Goal: Task Accomplishment & Management: Complete application form

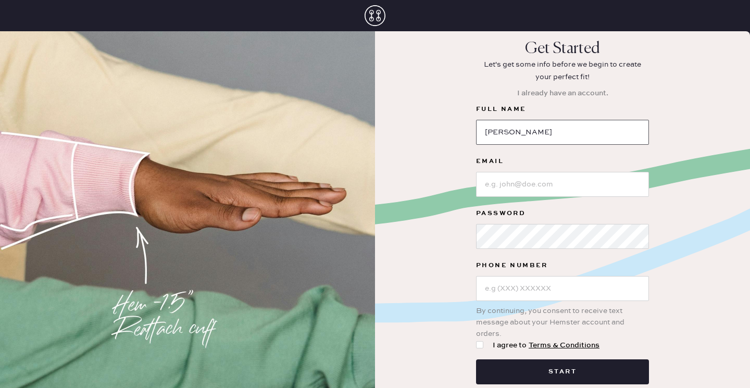
type input "[PERSON_NAME]"
type input "[PERSON_NAME][EMAIL_ADDRESS][PERSON_NAME][DOMAIN_NAME]"
type input "(908) 884-8735"
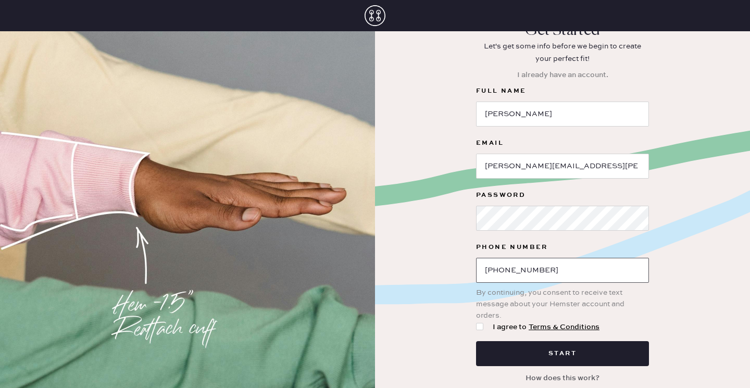
scroll to position [18, 0]
click at [482, 329] on div at bounding box center [479, 326] width 7 height 7
click at [477, 322] on input "I agree to Terms & Conditions" at bounding box center [476, 321] width 1 height 1
checkbox input "true"
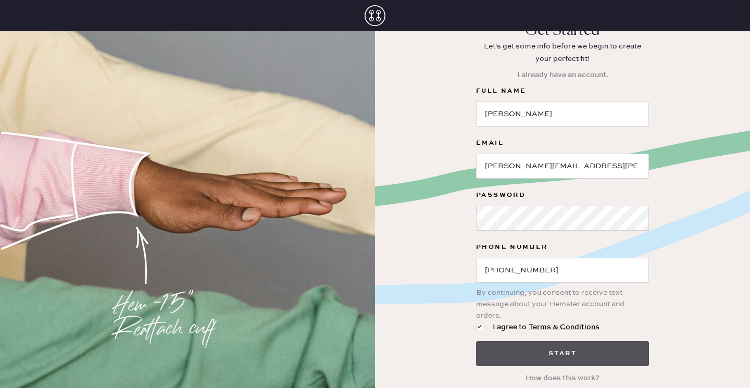
click at [536, 355] on button "Start" at bounding box center [562, 353] width 173 height 25
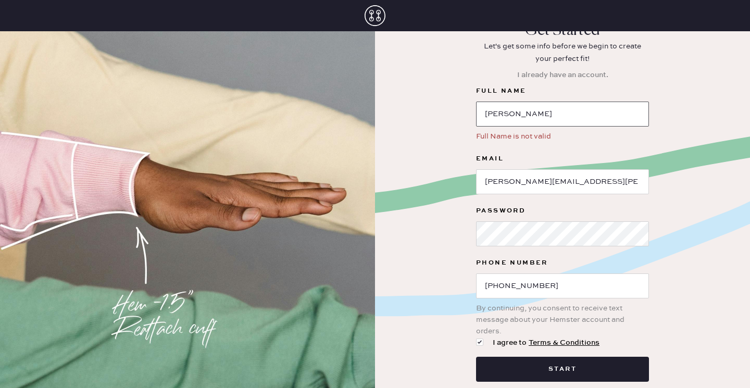
click at [583, 116] on input "Mireya" at bounding box center [562, 114] width 173 height 25
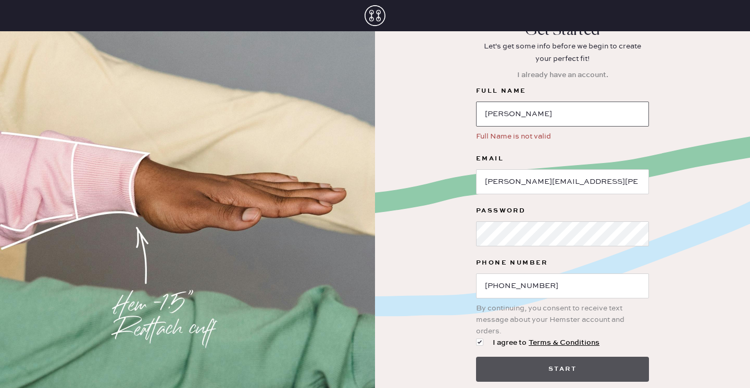
type input "Mireya lopez"
click at [554, 371] on button "Start" at bounding box center [562, 369] width 173 height 25
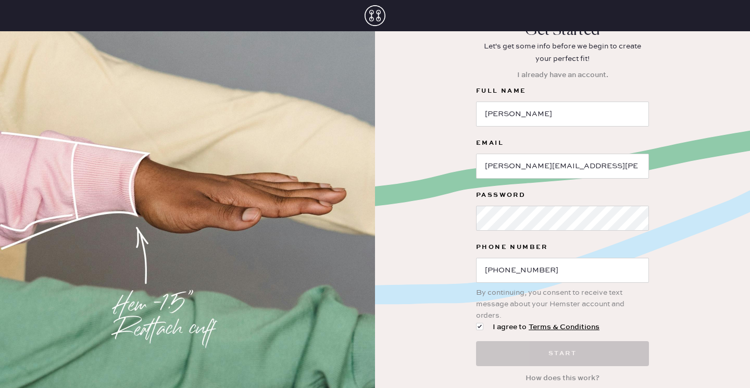
scroll to position [0, 0]
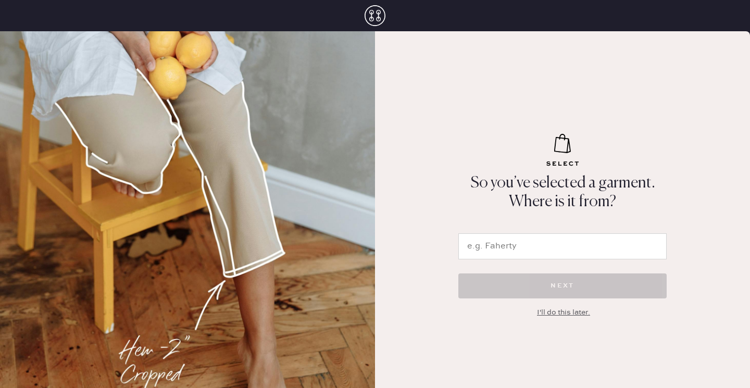
click at [512, 247] on input "text" at bounding box center [562, 246] width 208 height 26
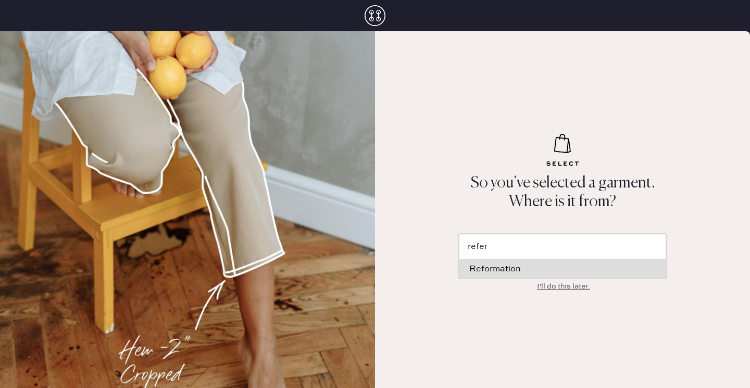
drag, startPoint x: 512, startPoint y: 247, endPoint x: 527, endPoint y: 271, distance: 28.8
click at [527, 271] on div "NEXT I'll do this later." at bounding box center [562, 262] width 208 height 59
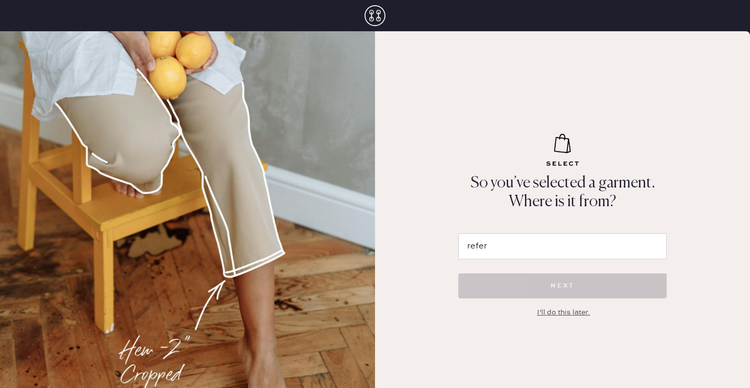
click at [522, 250] on input "refer" at bounding box center [562, 246] width 208 height 26
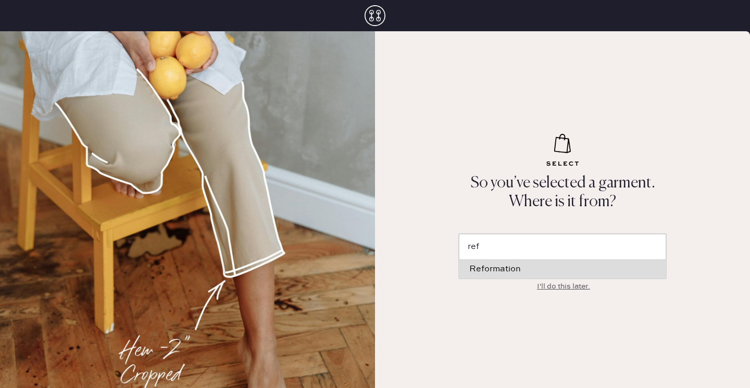
click at [494, 269] on div "Reformation" at bounding box center [562, 269] width 187 height 8
type input "Reformation"
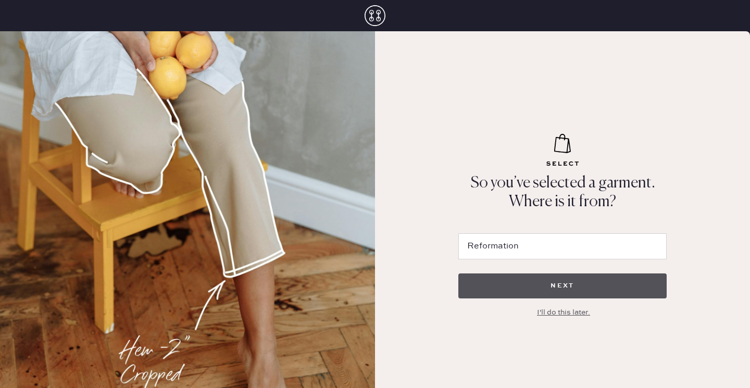
click at [510, 283] on button "NEXT" at bounding box center [562, 286] width 208 height 25
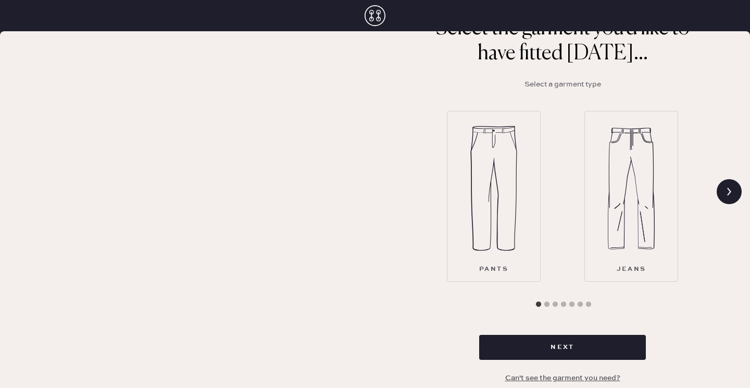
scroll to position [84, 0]
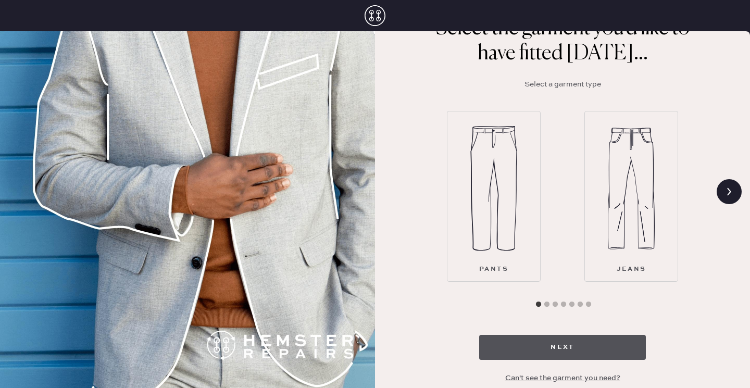
click at [524, 337] on button "Next" at bounding box center [562, 347] width 167 height 25
click at [510, 349] on button "Next" at bounding box center [562, 347] width 167 height 25
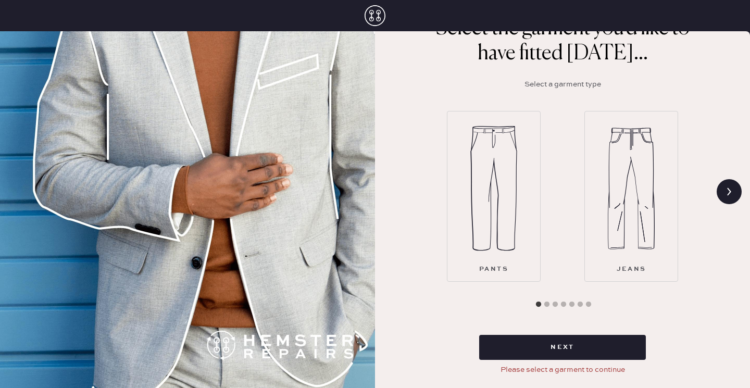
click at [535, 230] on div "Pants" at bounding box center [494, 196] width 94 height 171
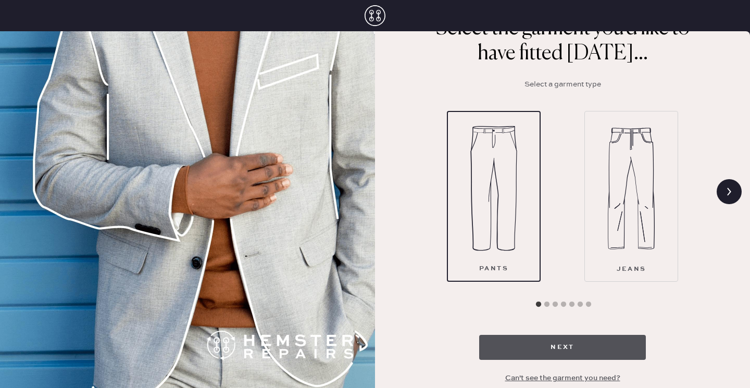
click at [550, 347] on button "Next" at bounding box center [562, 347] width 167 height 25
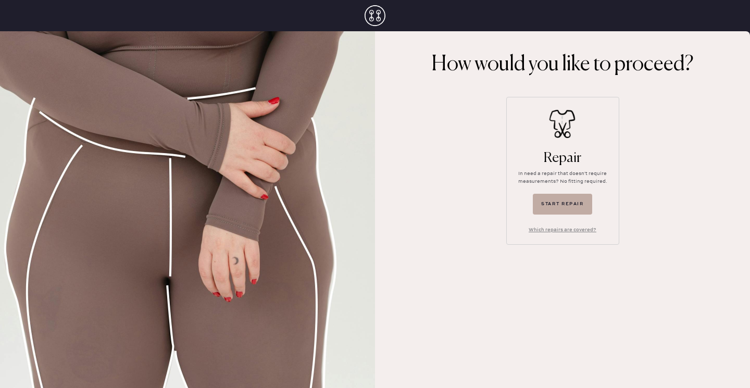
click at [556, 204] on button "Start repair" at bounding box center [562, 204] width 59 height 21
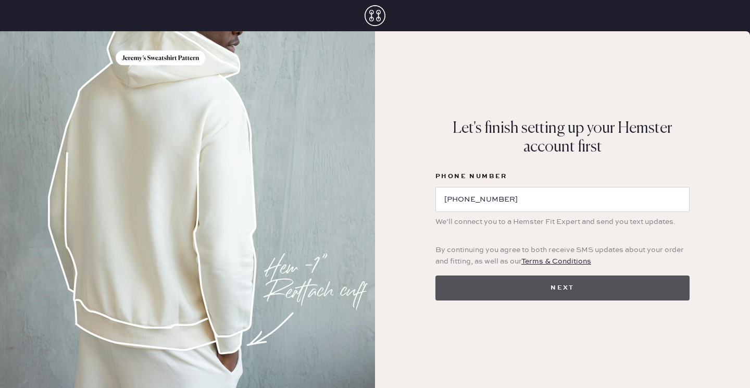
click at [469, 288] on button "Next" at bounding box center [563, 288] width 254 height 25
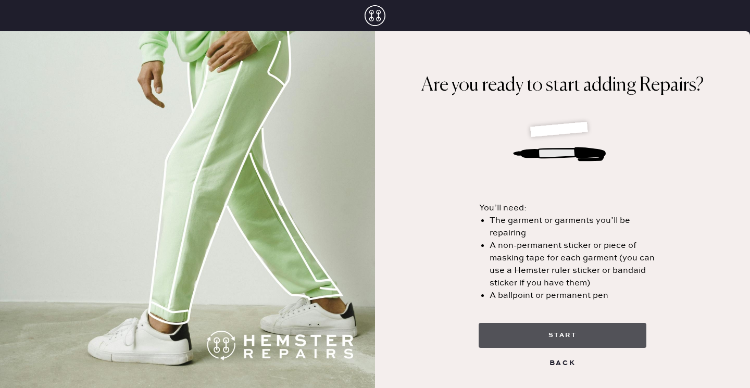
click at [548, 328] on button "start" at bounding box center [563, 335] width 168 height 25
select select "4"
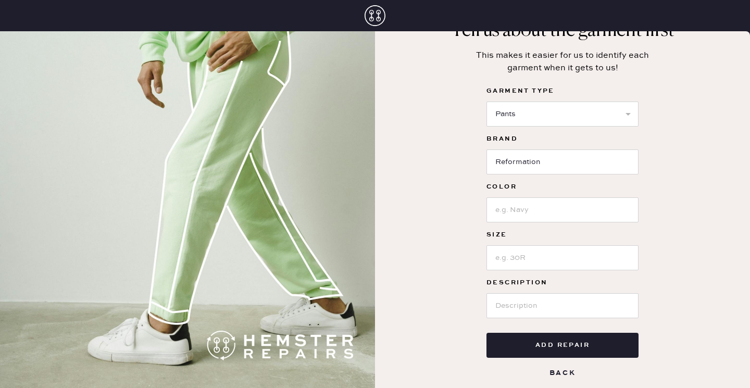
scroll to position [55, 0]
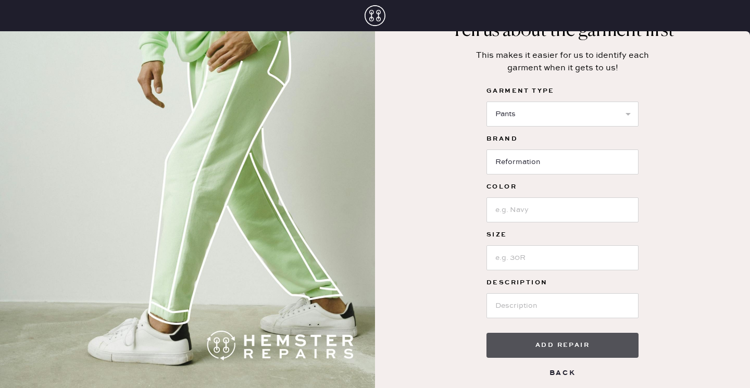
click at [542, 353] on button "Add repair" at bounding box center [563, 345] width 152 height 25
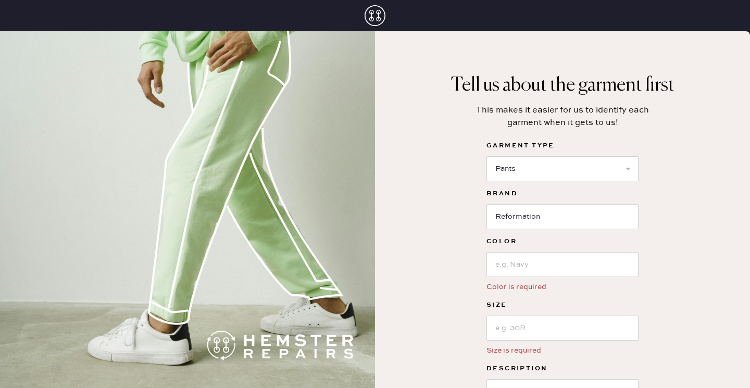
scroll to position [0, 0]
click at [377, 15] on icon at bounding box center [375, 15] width 21 height 21
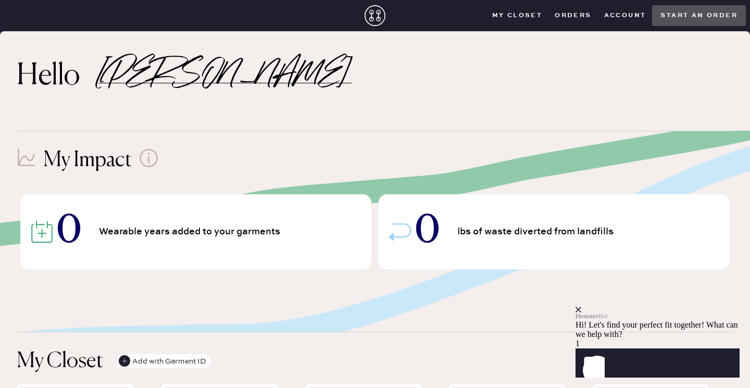
click at [625, 18] on button "Account" at bounding box center [625, 16] width 55 height 16
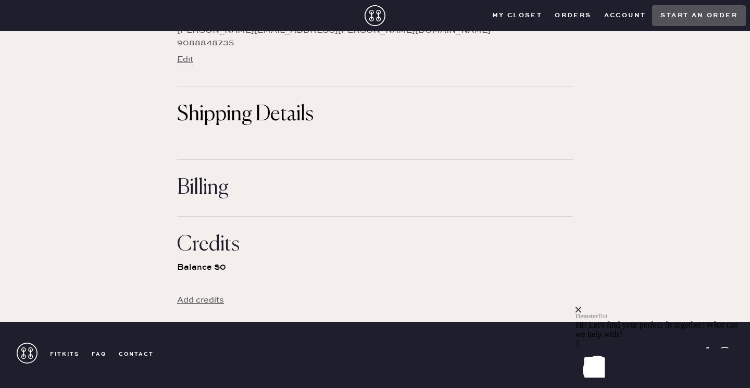
scroll to position [182, 0]
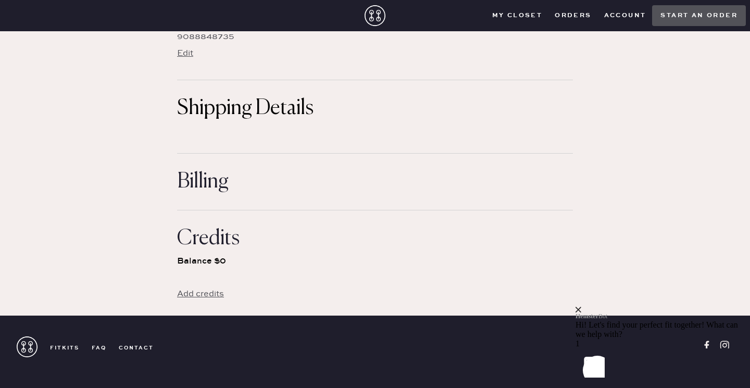
click at [390, 215] on div "Credits Balance $0 Add credits" at bounding box center [375, 263] width 396 height 106
click at [363, 240] on h1 "Credits" at bounding box center [375, 238] width 396 height 25
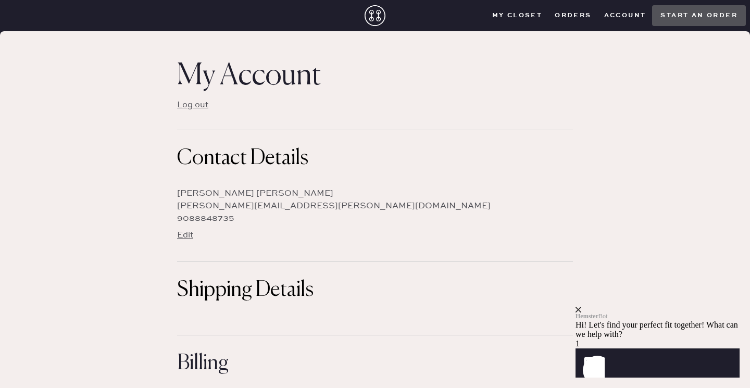
scroll to position [0, 0]
click at [623, 16] on button "Account" at bounding box center [625, 16] width 55 height 16
click at [580, 12] on button "Orders" at bounding box center [573, 16] width 49 height 16
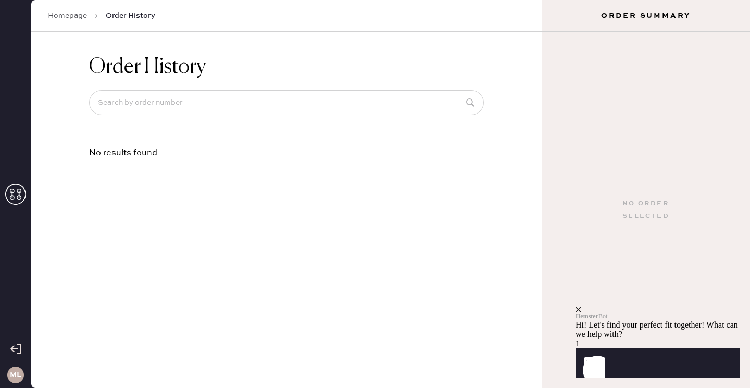
click at [581, 307] on icon "close" at bounding box center [579, 310] width 6 height 6
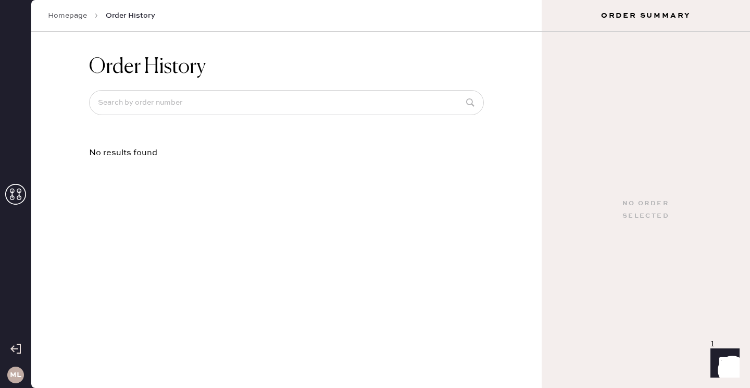
click at [65, 18] on link "Homepage" at bounding box center [67, 15] width 39 height 10
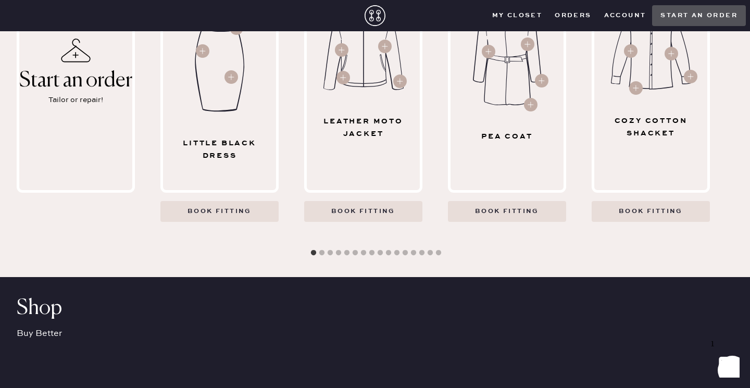
scroll to position [552, 0]
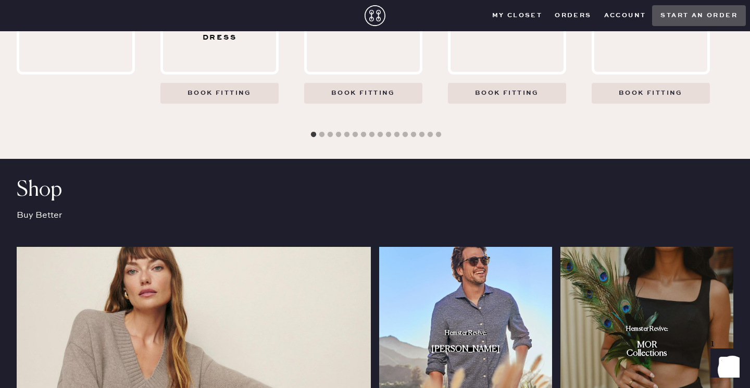
click at [634, 14] on button "Account" at bounding box center [625, 16] width 55 height 16
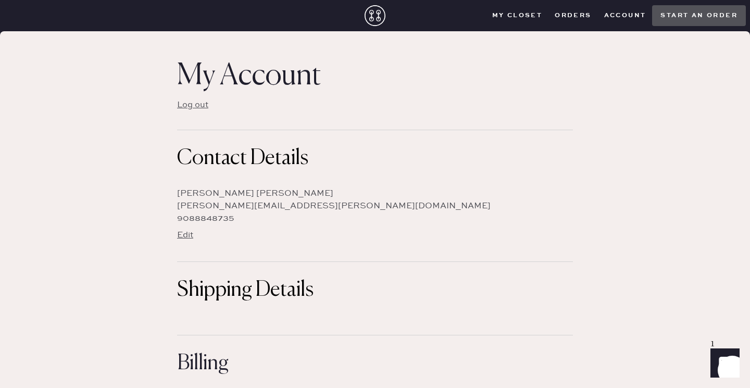
click at [194, 107] on button "Log out" at bounding box center [192, 105] width 31 height 20
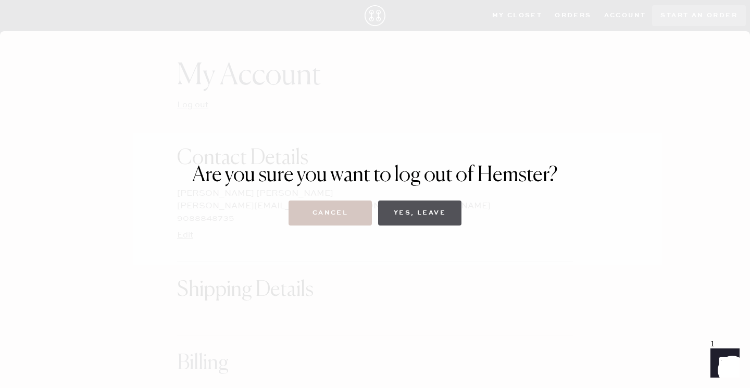
click at [436, 217] on button "Yes, Leave" at bounding box center [419, 213] width 83 height 25
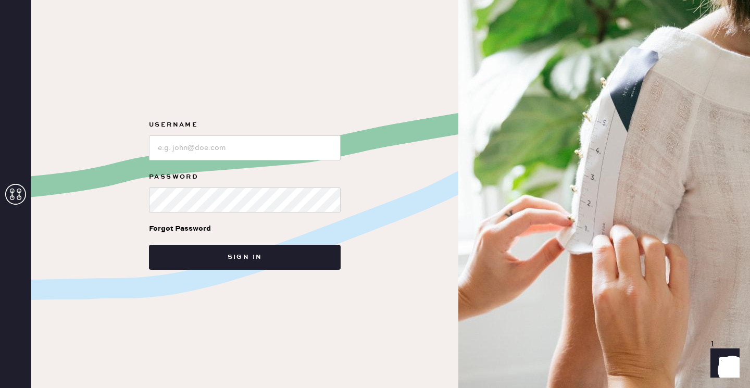
click at [415, 170] on div "Username Password Forgot Password Sign in" at bounding box center [244, 194] width 427 height 388
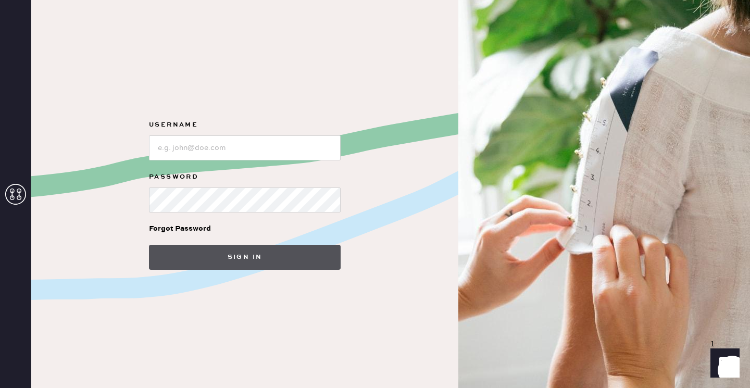
click at [242, 259] on button "Sign in" at bounding box center [245, 257] width 192 height 25
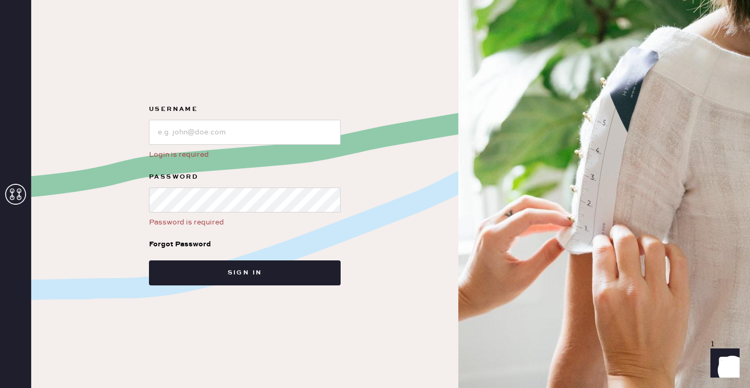
click at [10, 196] on icon at bounding box center [15, 194] width 21 height 21
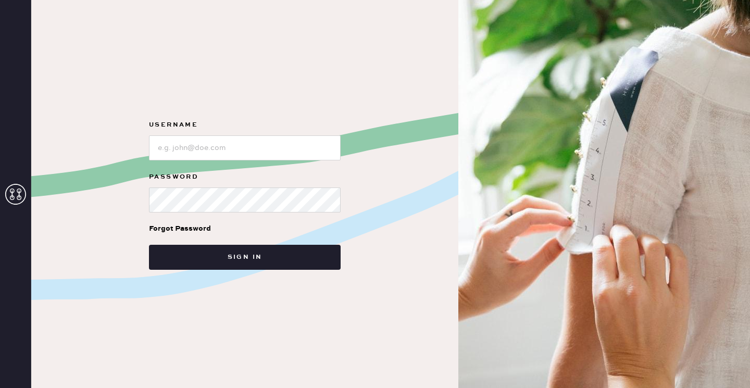
click at [388, 258] on div "Username Password Forgot Password Sign in" at bounding box center [244, 194] width 427 height 388
click at [715, 348] on span "0" at bounding box center [713, 343] width 4 height 9
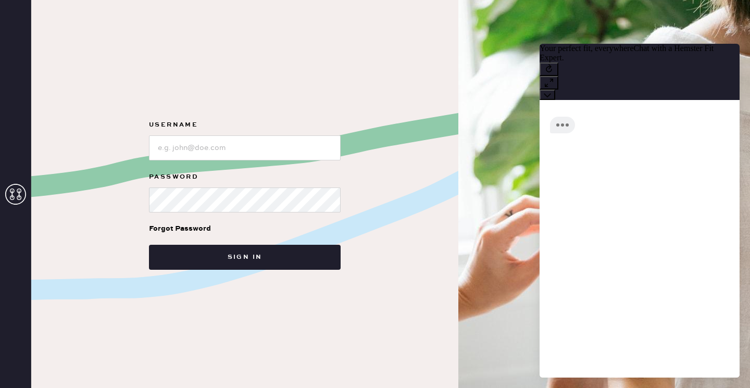
scroll to position [9, 0]
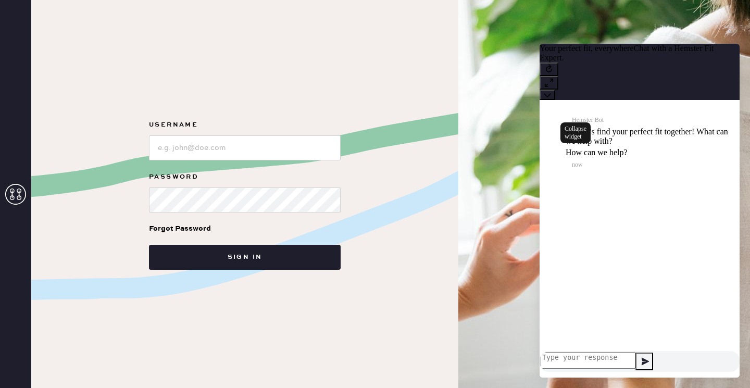
click at [551, 93] on icon at bounding box center [547, 95] width 7 height 4
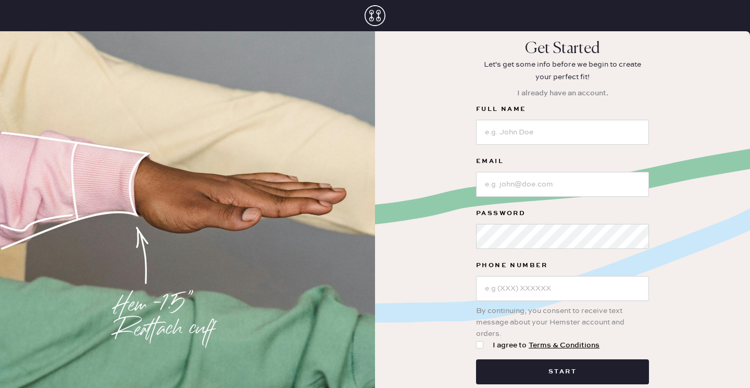
click at [375, 20] on icon at bounding box center [375, 15] width 21 height 21
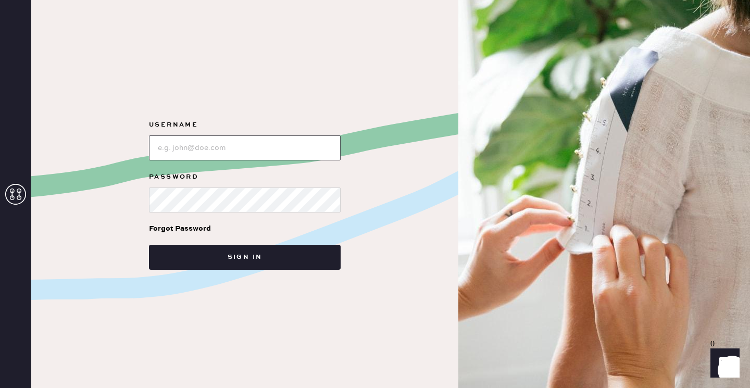
type input "[PERSON_NAME][EMAIL_ADDRESS][PERSON_NAME][DOMAIN_NAME]"
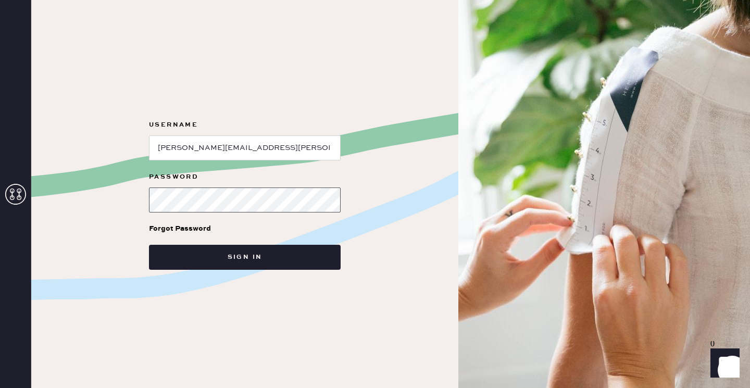
click at [245, 257] on button "Sign in" at bounding box center [245, 257] width 192 height 25
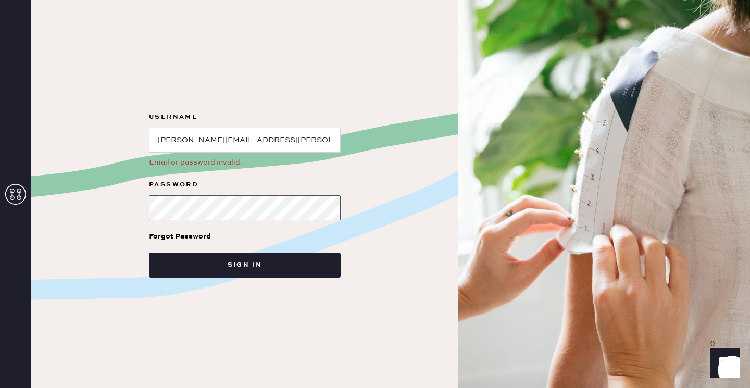
click at [245, 265] on button "Sign in" at bounding box center [245, 265] width 192 height 25
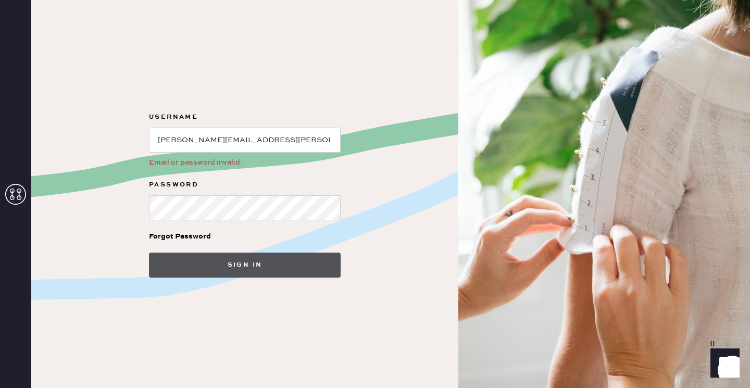
click at [280, 266] on button "Sign in" at bounding box center [245, 265] width 192 height 25
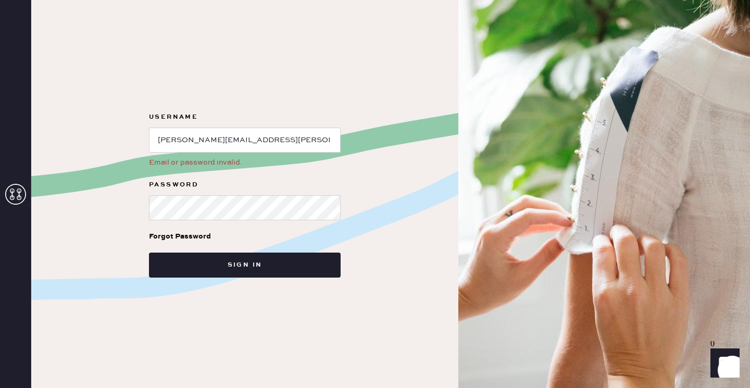
click at [245, 265] on button "Sign in" at bounding box center [245, 265] width 192 height 25
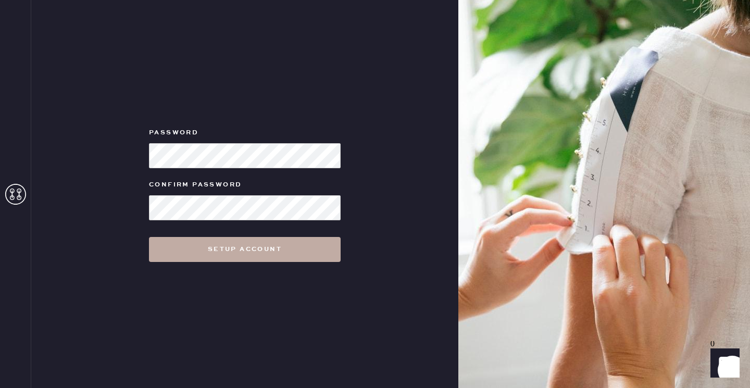
click at [169, 259] on button "Setup Account" at bounding box center [245, 249] width 192 height 25
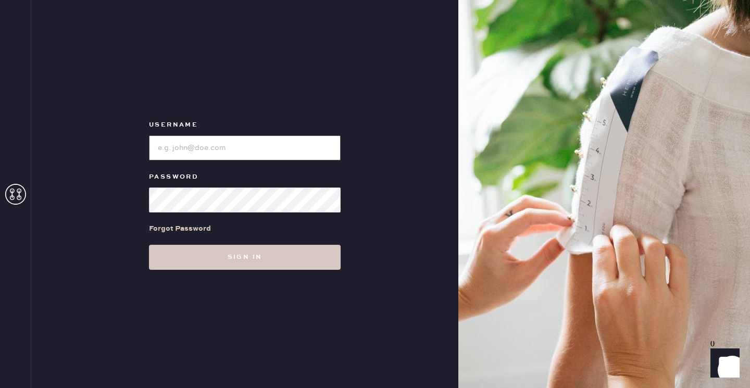
type input "[PERSON_NAME][EMAIL_ADDRESS][PERSON_NAME][DOMAIN_NAME]"
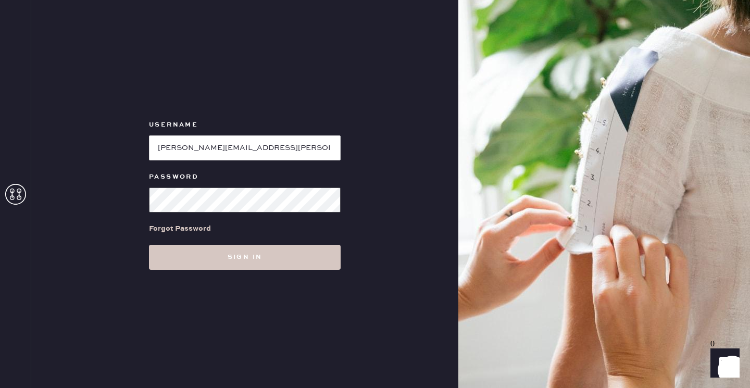
click at [245, 257] on button "Sign in" at bounding box center [245, 257] width 192 height 25
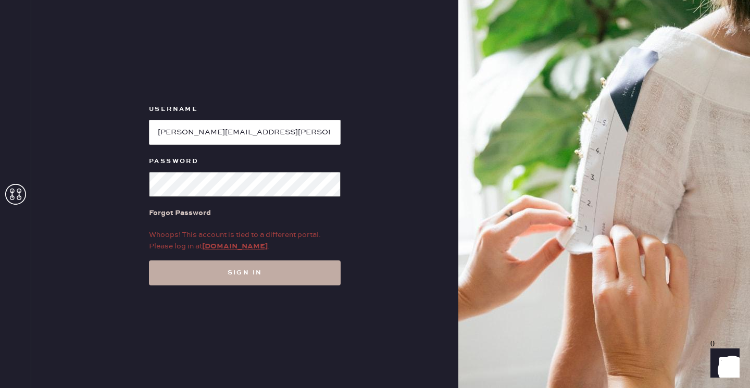
click at [245, 272] on button "Sign in" at bounding box center [245, 272] width 192 height 25
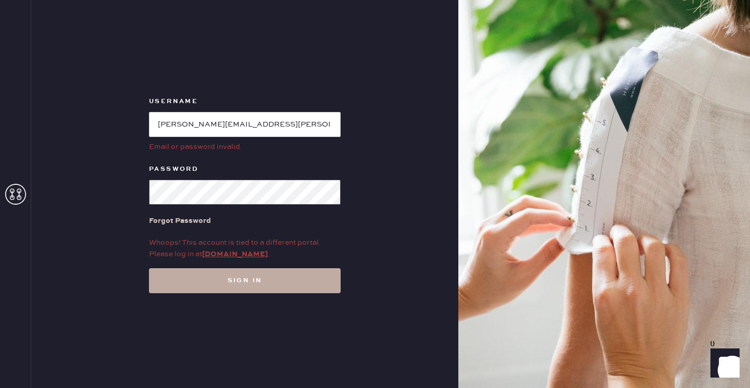
click at [245, 280] on button "Sign in" at bounding box center [245, 280] width 192 height 25
